Goal: Task Accomplishment & Management: Use online tool/utility

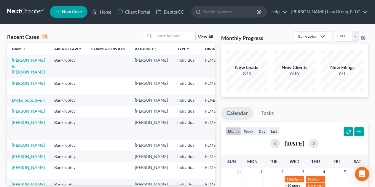
click at [23, 101] on link "Dyrkolbotn, Svein" at bounding box center [28, 100] width 33 height 5
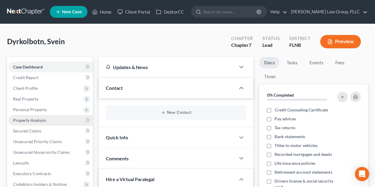
scroll to position [99, 0]
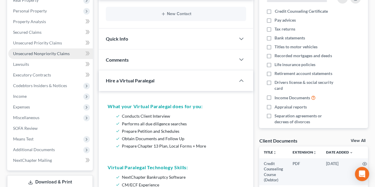
click at [58, 53] on span "Unsecured Nonpriority Claims" at bounding box center [41, 53] width 57 height 5
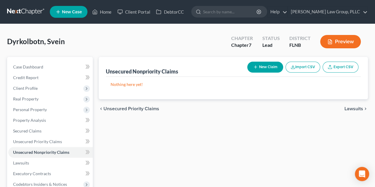
click at [305, 69] on button "Import CSV" at bounding box center [303, 67] width 35 height 11
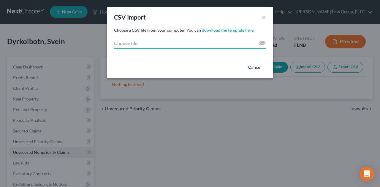
click at [262, 44] on input "Choose file" at bounding box center [190, 43] width 152 height 11
type input "C:\fakepath\export (23) existing creditors.csv"
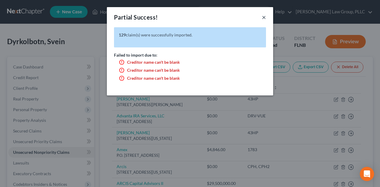
click at [264, 17] on button "×" at bounding box center [264, 17] width 4 height 7
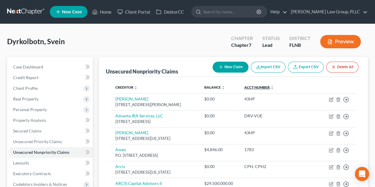
click at [274, 88] on link "Acct Number expand_more expand_less unfold_more" at bounding box center [259, 87] width 30 height 4
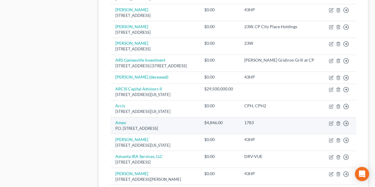
scroll to position [485, 0]
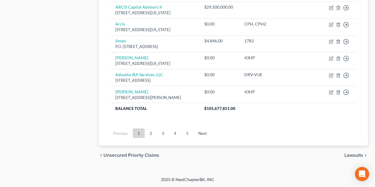
click at [162, 134] on link "3" at bounding box center [163, 132] width 12 height 9
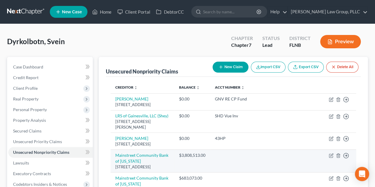
scroll to position [99, 0]
